Goal: Check status

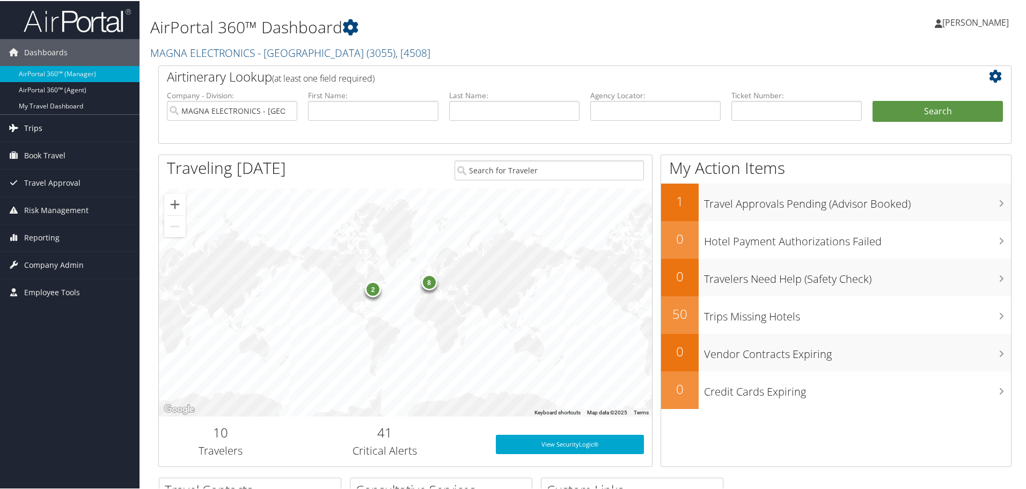
click at [32, 126] on span "Trips" at bounding box center [33, 127] width 18 height 27
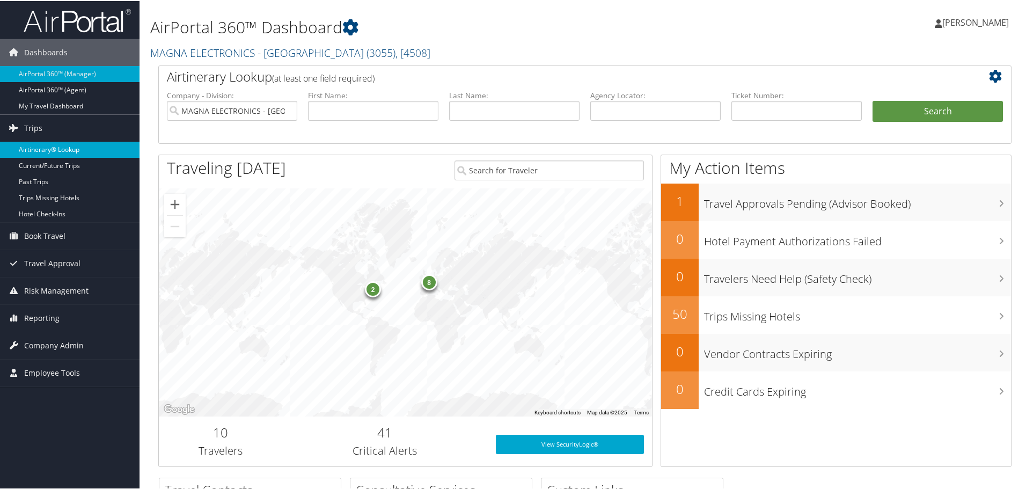
click at [39, 144] on link "Airtinerary® Lookup" at bounding box center [69, 149] width 139 height 16
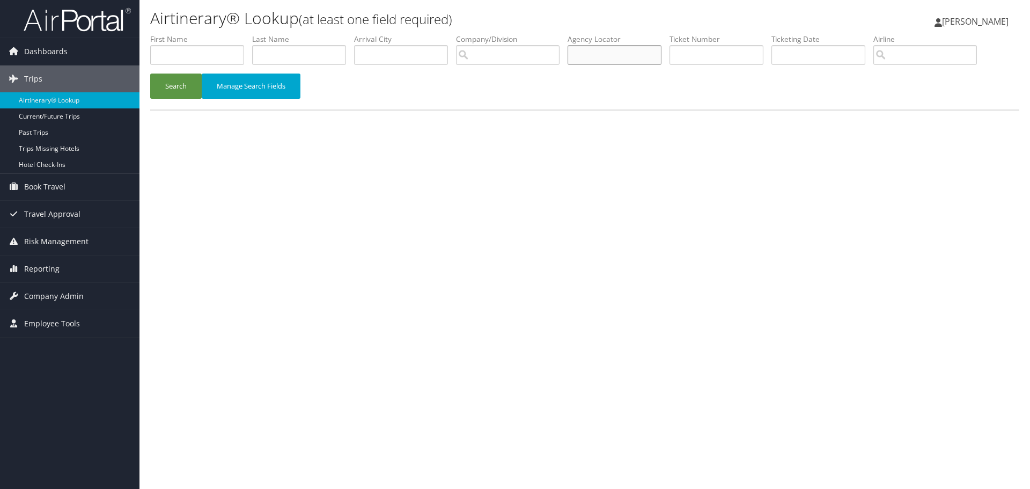
click at [633, 57] on input "text" at bounding box center [615, 55] width 94 height 20
type input "3xor4p"
click at [175, 80] on button "Search" at bounding box center [176, 86] width 52 height 25
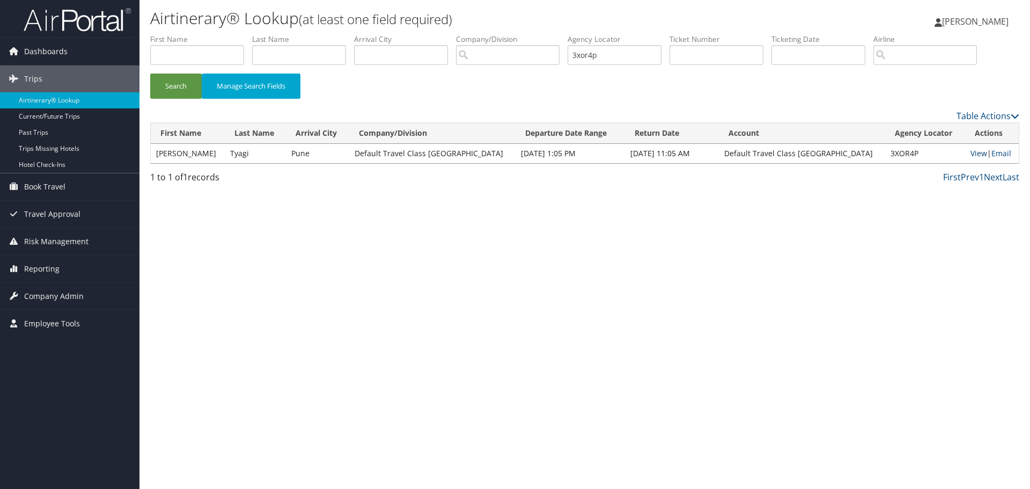
click at [971, 152] on link "View" at bounding box center [979, 153] width 17 height 10
